Goal: Check status

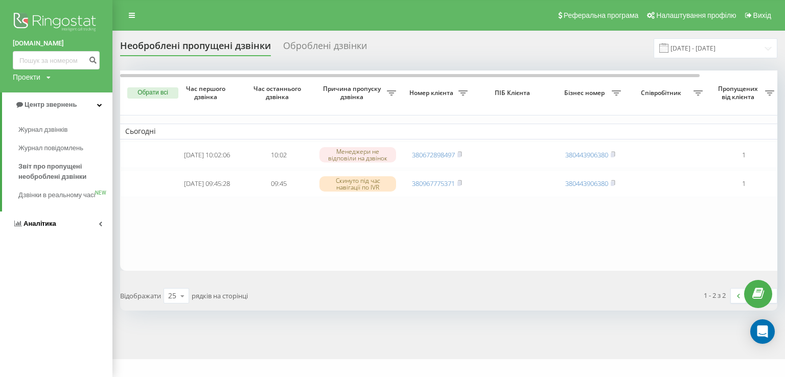
click at [40, 227] on span "Аналiтика" at bounding box center [40, 224] width 33 height 8
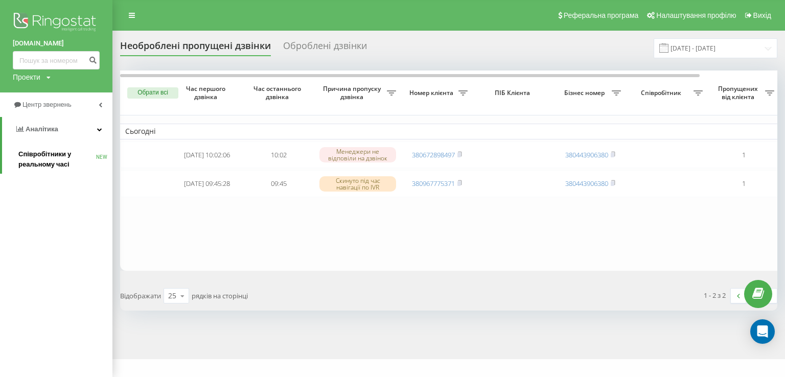
click at [40, 158] on span "Співробітники у реальному часі" at bounding box center [57, 159] width 78 height 20
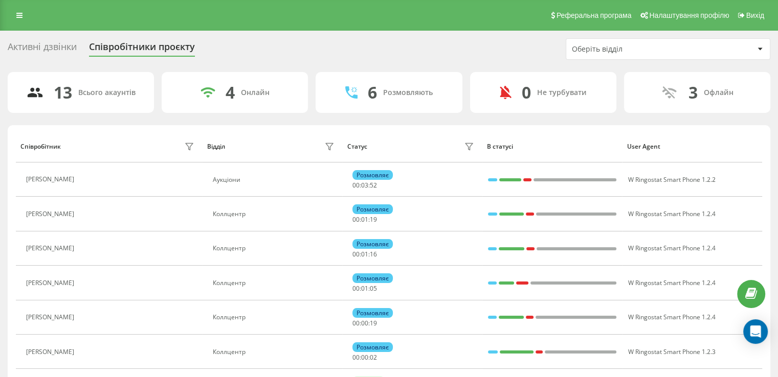
click at [656, 46] on div "Оберіть відділ" at bounding box center [633, 49] width 122 height 9
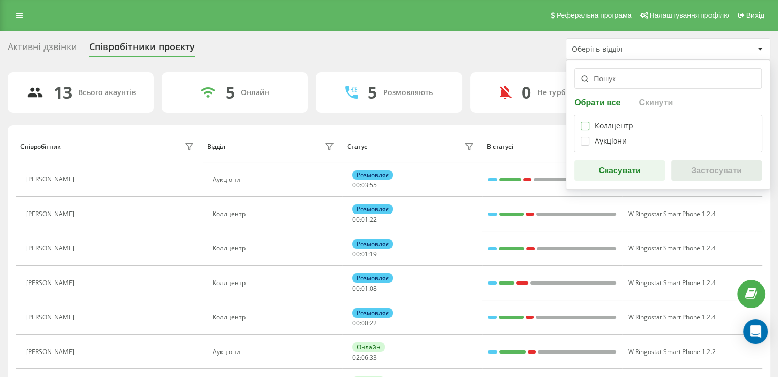
click at [582, 122] on label at bounding box center [584, 122] width 9 height 0
checkbox input "true"
click at [697, 167] on button "Застосувати" at bounding box center [716, 171] width 90 height 20
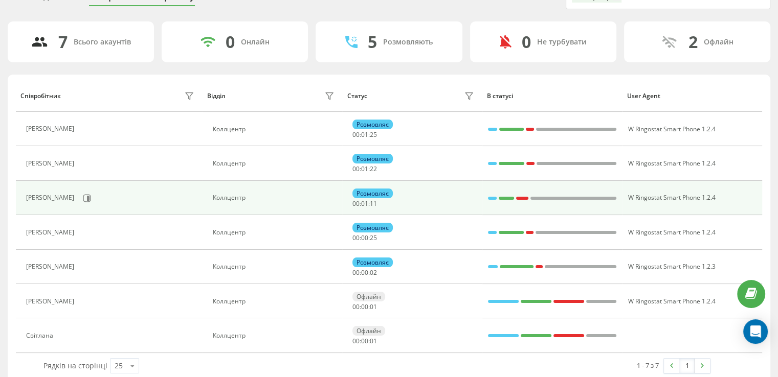
scroll to position [51, 0]
